Goal: Information Seeking & Learning: Learn about a topic

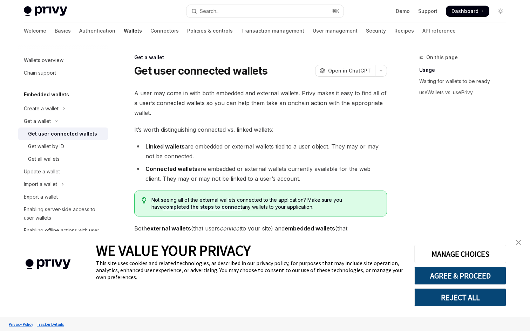
click at [522, 244] on link "close banner" at bounding box center [519, 243] width 14 height 14
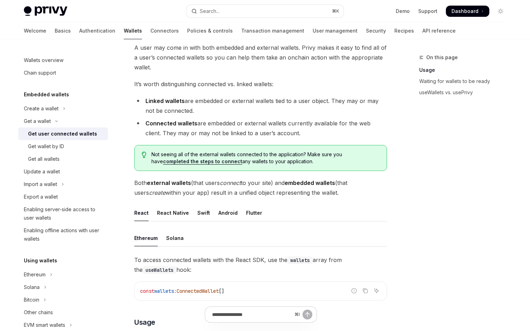
scroll to position [46, 0]
drag, startPoint x: 197, startPoint y: 123, endPoint x: 257, endPoint y: 123, distance: 60.7
click at [257, 123] on li "Connected wallets are embedded or external wallets currently available for the …" at bounding box center [260, 128] width 253 height 20
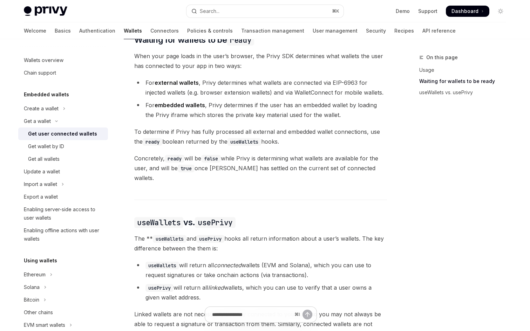
scroll to position [524, 0]
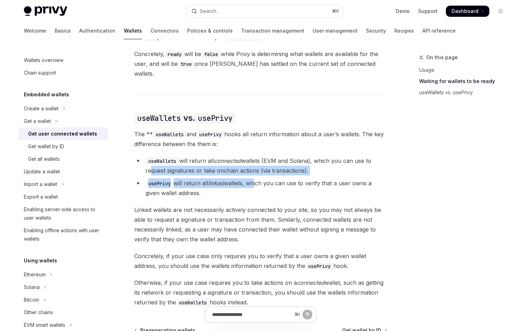
drag, startPoint x: 147, startPoint y: 163, endPoint x: 254, endPoint y: 174, distance: 107.5
click at [254, 173] on ul "useWallets will return all connected wallets (EVM and Solana), which you can us…" at bounding box center [260, 177] width 253 height 42
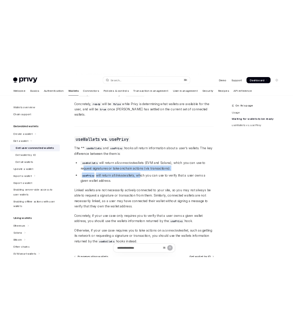
scroll to position [544, 0]
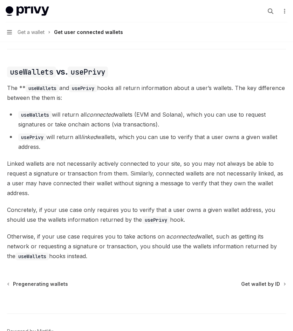
click at [125, 114] on li "useWallets will return all connected wallets (EVM and Solana), which you can us…" at bounding box center [146, 120] width 279 height 20
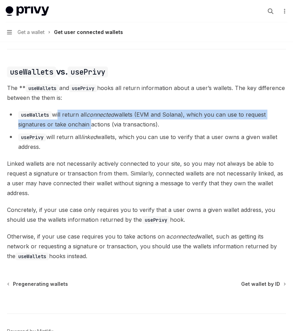
drag, startPoint x: 58, startPoint y: 114, endPoint x: 88, endPoint y: 127, distance: 33.3
click at [88, 127] on li "useWallets will return all connected wallets (EVM and Solana), which you can us…" at bounding box center [146, 120] width 279 height 20
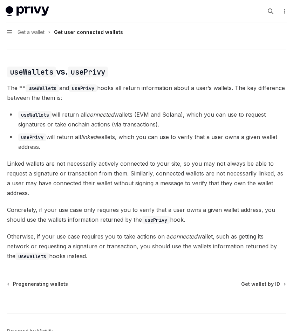
drag, startPoint x: 75, startPoint y: 143, endPoint x: 17, endPoint y: 133, distance: 59.1
click at [17, 133] on div "Cookie Consent Banner" at bounding box center [146, 164] width 293 height 70
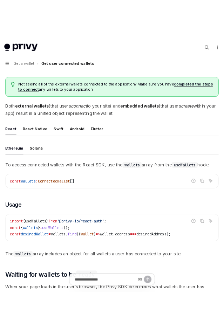
scroll to position [128, 0]
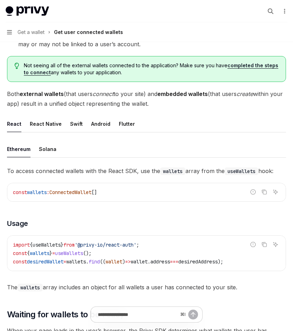
type textarea "*"
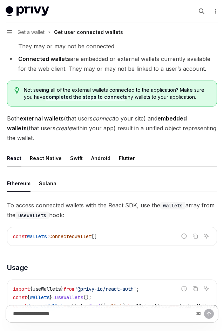
scroll to position [0, 0]
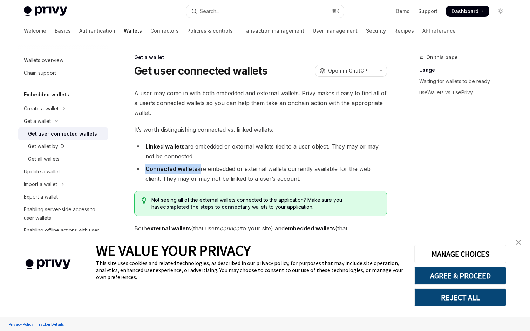
drag, startPoint x: 197, startPoint y: 169, endPoint x: 144, endPoint y: 171, distance: 53.0
click at [144, 171] on li "Connected wallets are embedded or external wallets currently available for the …" at bounding box center [260, 174] width 253 height 20
type textarea "*"
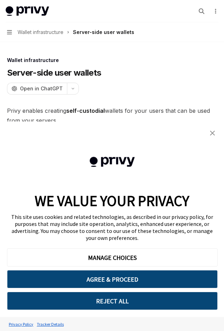
click at [211, 131] on img "close banner" at bounding box center [212, 133] width 5 height 5
click at [211, 134] on img "close banner" at bounding box center [212, 133] width 5 height 5
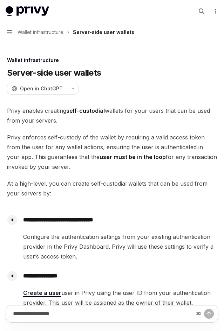
click at [223, 157] on div "Cookie Consent Banner" at bounding box center [112, 162] width 224 height 46
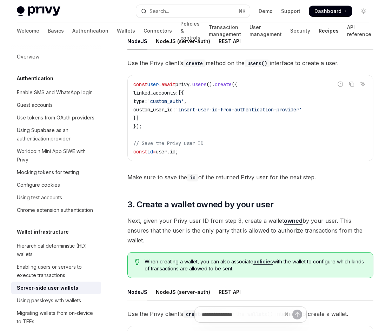
scroll to position [653, 0]
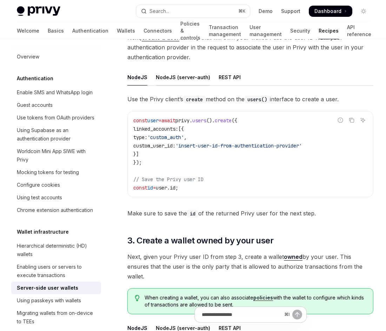
click at [169, 70] on div "NodeJS (server-auth)" at bounding box center [183, 77] width 54 height 16
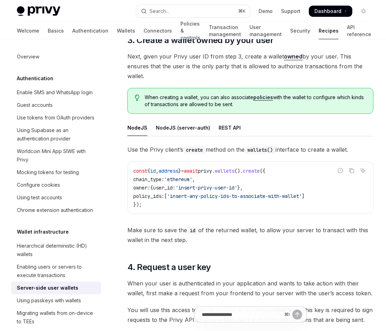
scroll to position [863, 0]
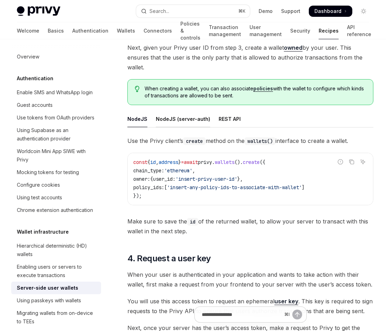
click at [173, 111] on div "NodeJS (server-auth)" at bounding box center [183, 119] width 54 height 16
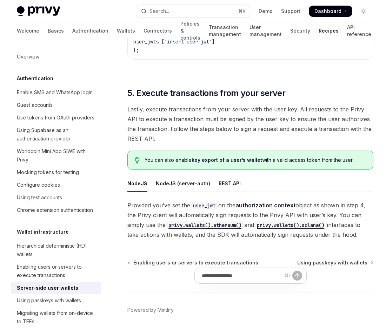
scroll to position [1243, 0]
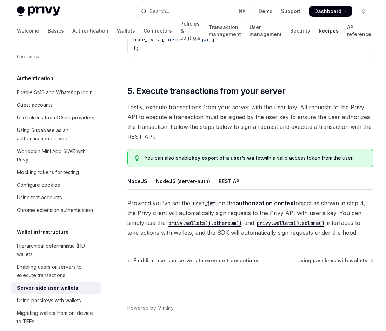
click at [168, 173] on div "NodeJS (server-auth)" at bounding box center [183, 181] width 54 height 16
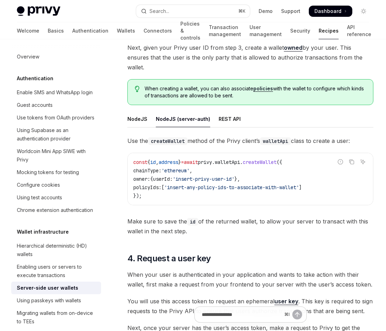
type textarea "*"
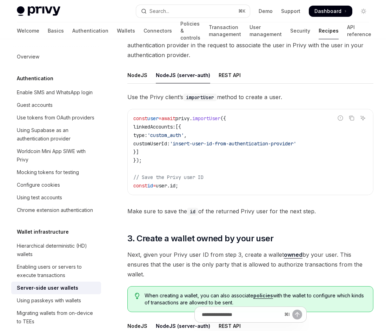
scroll to position [653, 0]
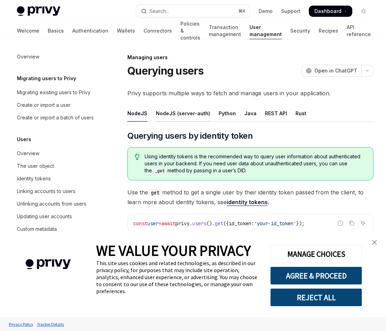
click at [167, 115] on div "NodeJS (server-auth)" at bounding box center [183, 113] width 54 height 16
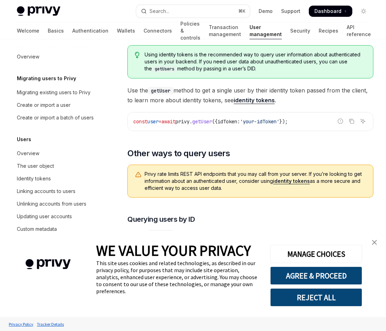
scroll to position [132, 0]
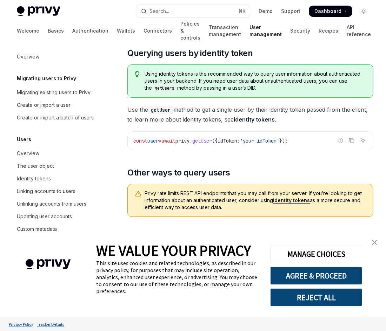
click at [251, 121] on link "identity tokens" at bounding box center [254, 119] width 41 height 7
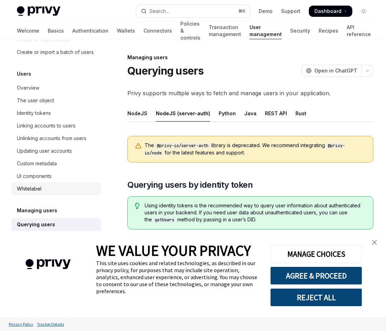
scroll to position [42, 0]
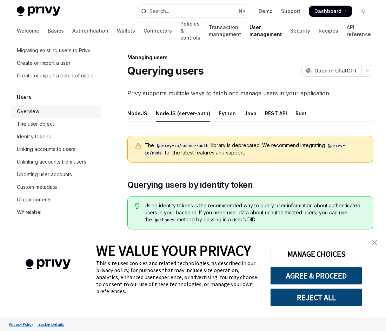
click at [36, 109] on div "Overview" at bounding box center [28, 111] width 22 height 8
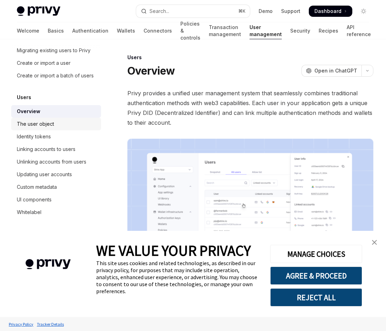
click at [38, 122] on div "The user object" at bounding box center [35, 124] width 37 height 8
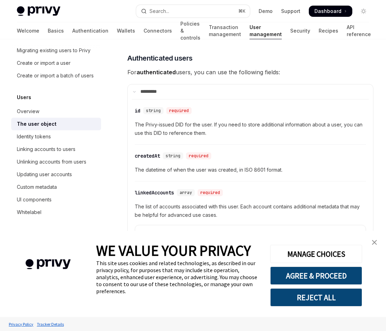
scroll to position [243, 0]
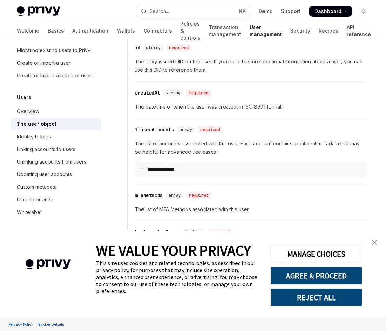
click at [171, 167] on p "**********" at bounding box center [167, 170] width 38 height 6
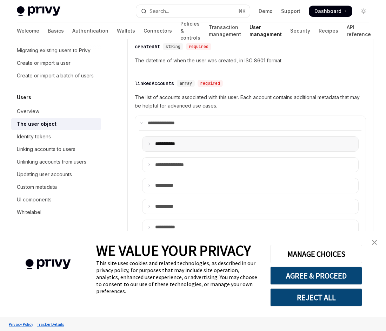
scroll to position [281, 0]
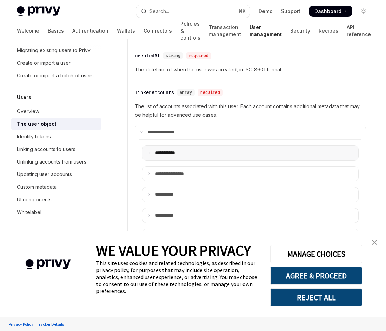
click at [152, 149] on summary "**** ******" at bounding box center [250, 153] width 216 height 15
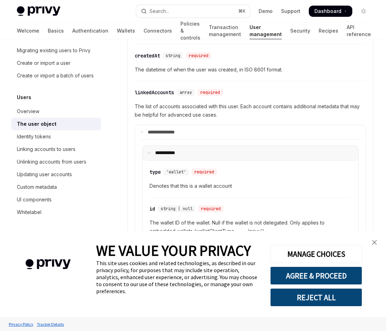
click at [151, 146] on summary "**** ******" at bounding box center [250, 153] width 216 height 15
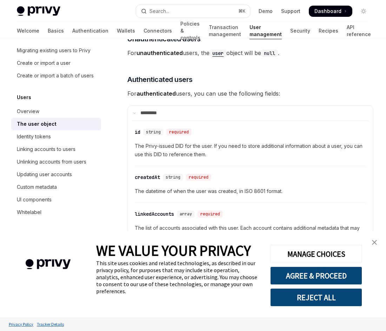
scroll to position [156, 0]
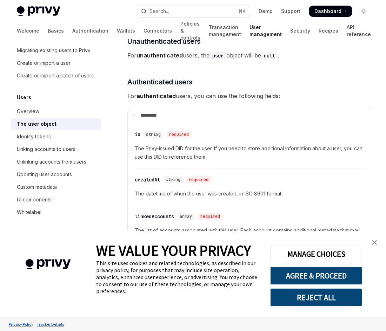
click at [375, 241] on img "close banner" at bounding box center [374, 242] width 5 height 5
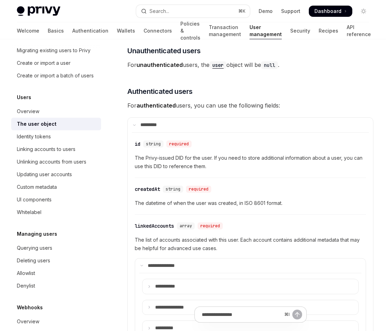
scroll to position [141, 0]
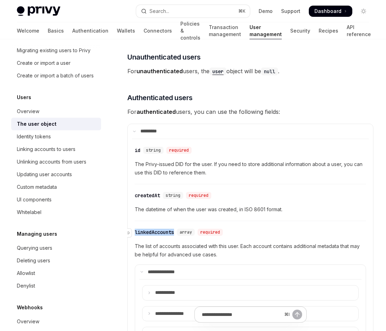
drag, startPoint x: 136, startPoint y: 222, endPoint x: 176, endPoint y: 223, distance: 40.3
click at [176, 229] on div "​ linkedAccounts array required" at bounding box center [180, 232] width 91 height 7
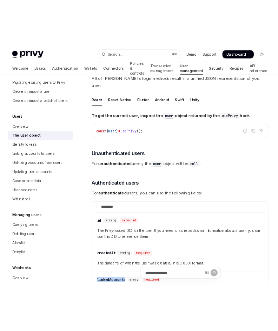
scroll to position [52, 0]
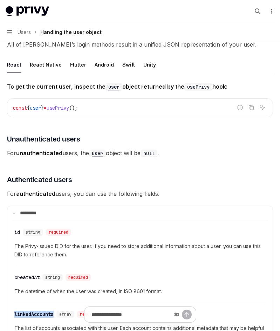
type textarea "*"
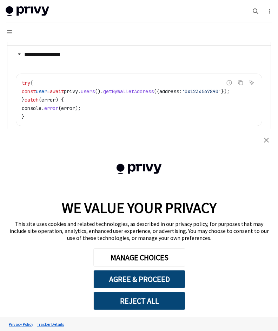
scroll to position [540, 0]
click at [265, 139] on img "close banner" at bounding box center [266, 140] width 5 height 5
